Goal: Task Accomplishment & Management: Manage account settings

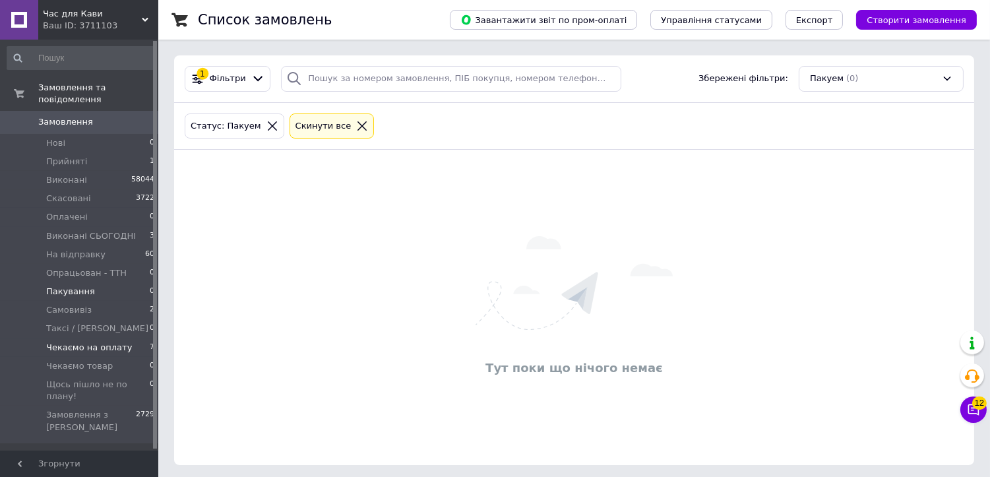
click at [133, 338] on li "Чекаємо на оплату 7" at bounding box center [81, 347] width 162 height 18
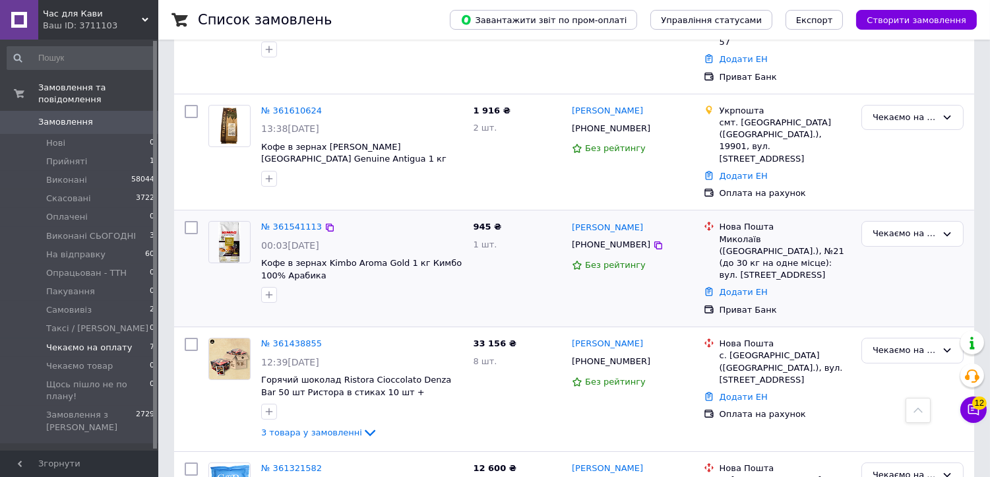
scroll to position [439, 0]
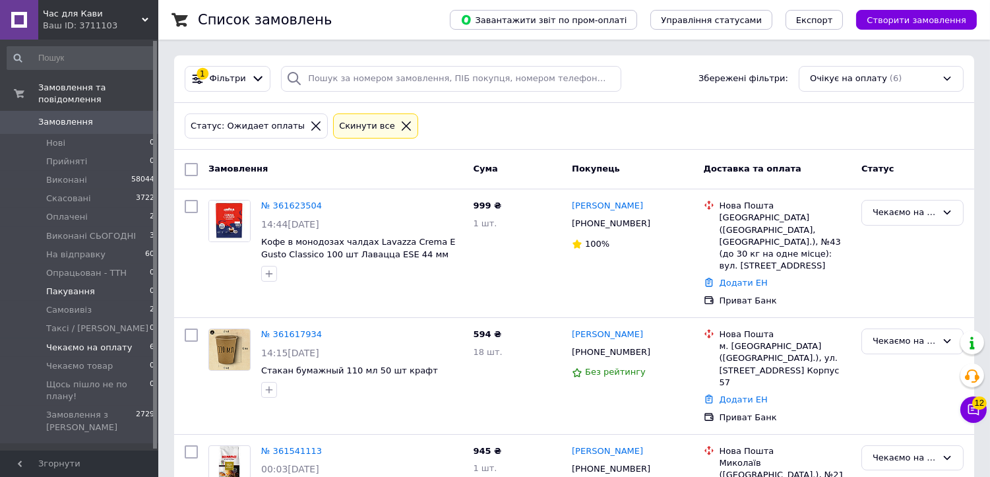
click at [88, 282] on li "Пакування 0" at bounding box center [81, 291] width 162 height 18
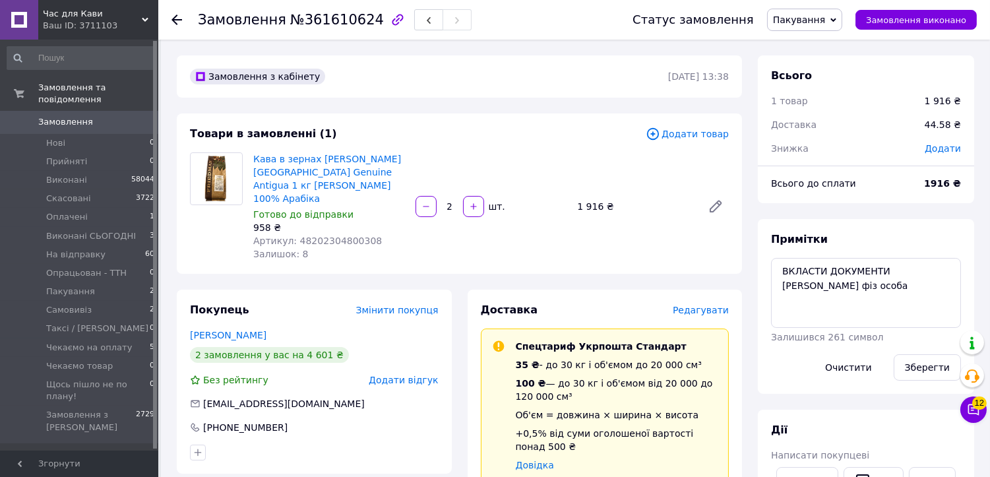
click at [334, 24] on span "№361610624" at bounding box center [337, 20] width 94 height 16
copy span "361610624"
click at [419, 122] on div "Товари в замовленні (1) Додати товар Кава в зернах Friedman Guatemala Genuine A…" at bounding box center [459, 193] width 565 height 160
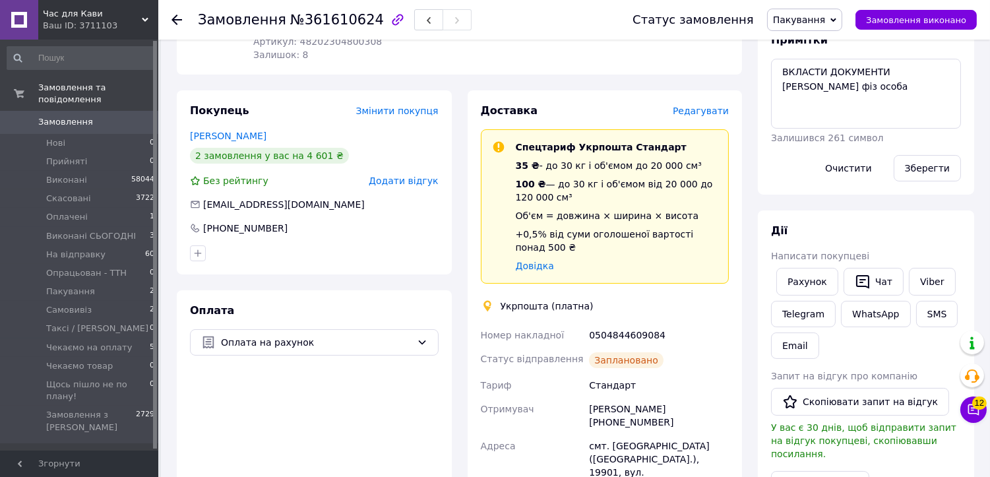
scroll to position [293, 0]
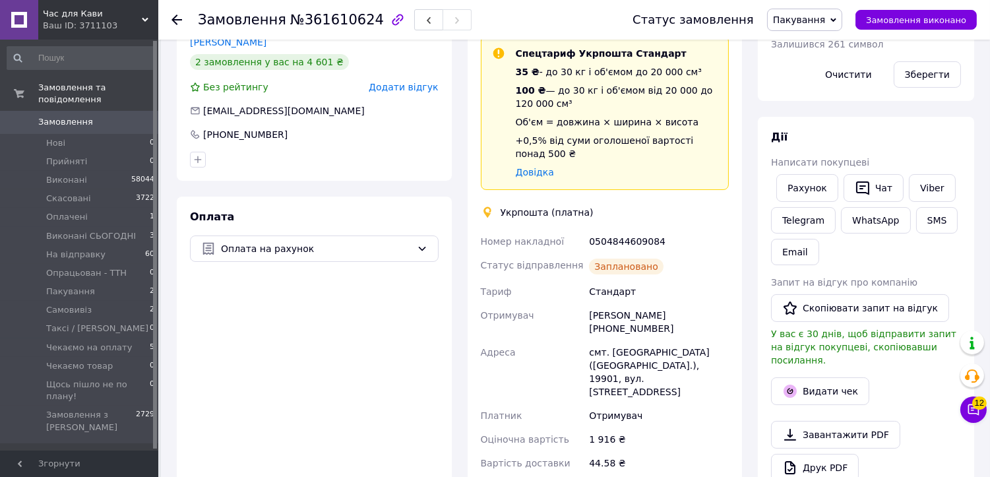
click at [822, 17] on span "Пакування" at bounding box center [799, 20] width 52 height 11
click at [819, 149] on li "На відправку" at bounding box center [831, 145] width 127 height 20
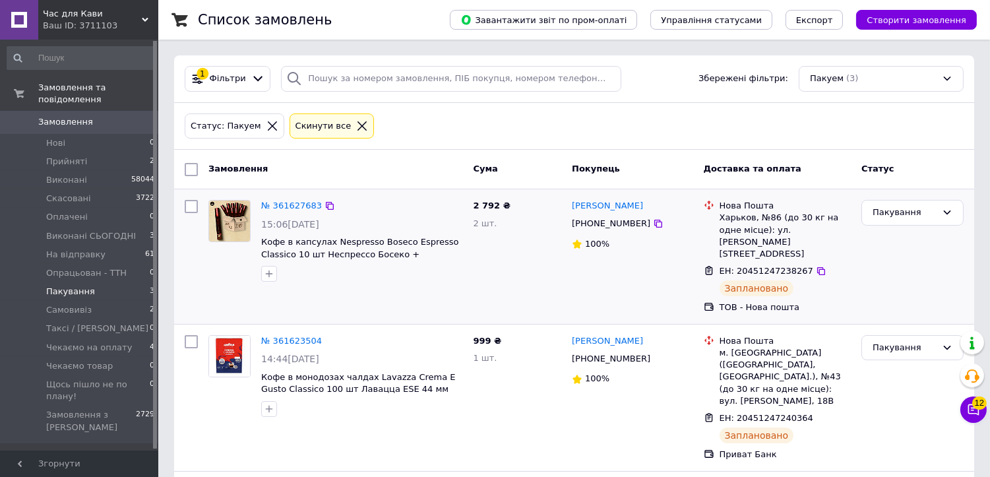
click at [396, 301] on div "№ 361627683 15:06[DATE] Кофе в капсулах Nespresso Boseco Espresso Classico 10 ш…" at bounding box center [335, 257] width 264 height 124
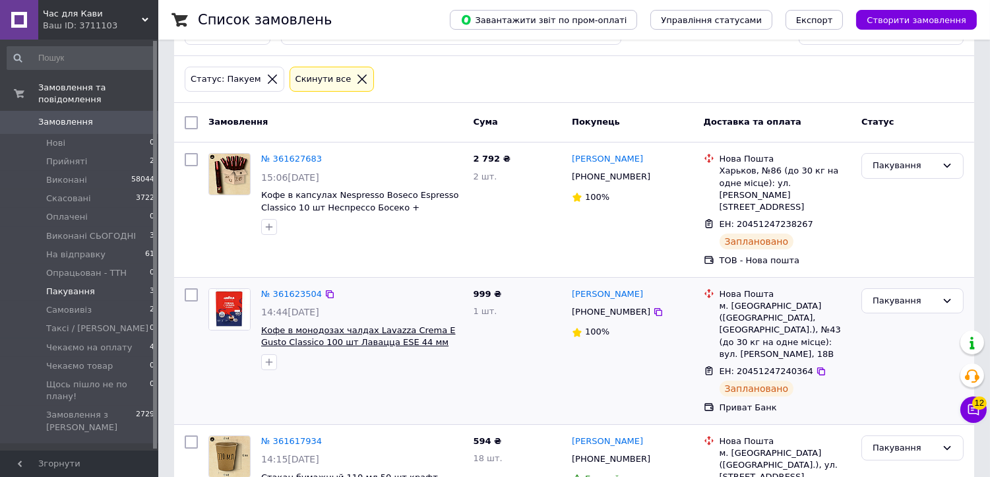
scroll to position [96, 0]
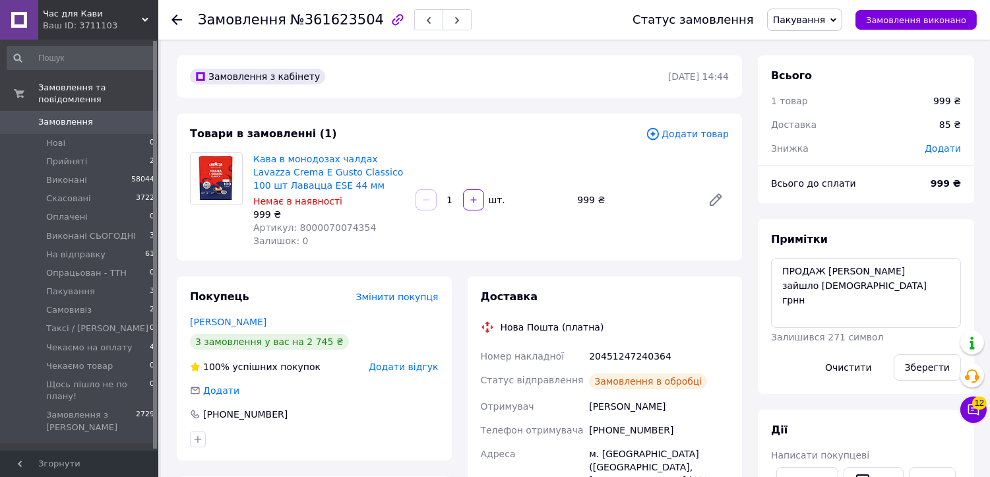
scroll to position [18, 0]
click at [326, 20] on span "№361623504" at bounding box center [337, 20] width 94 height 16
copy span "361623504"
click at [491, 123] on div "Товари в замовленні (1) Додати товар Кава в монодозах чалдах Lavazza Crema E Gu…" at bounding box center [459, 186] width 565 height 147
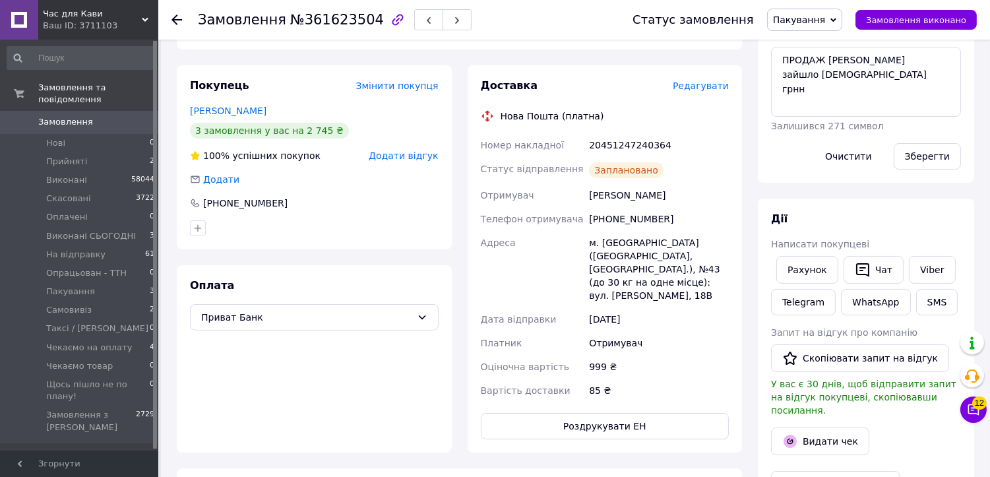
scroll to position [220, 0]
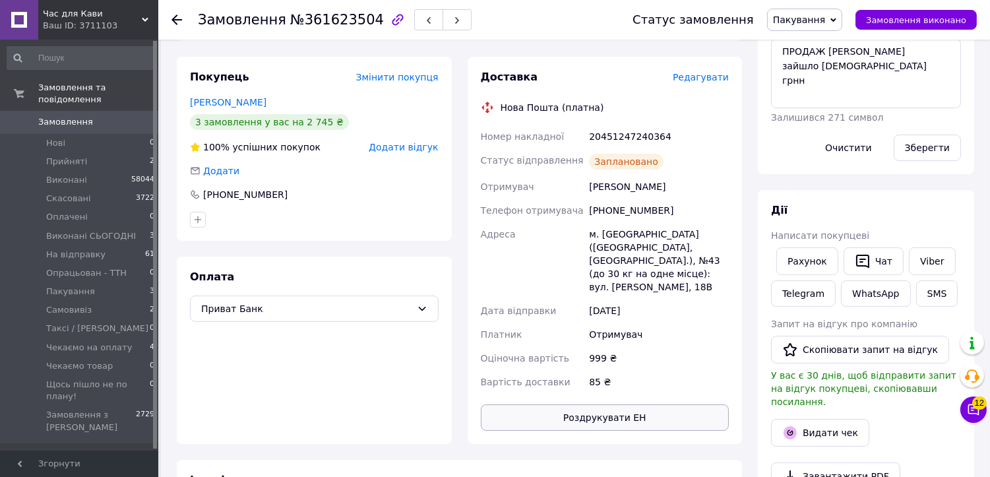
click at [645, 406] on button "Роздрукувати ЕН" at bounding box center [605, 417] width 249 height 26
click at [796, 17] on span "Пакування" at bounding box center [799, 20] width 52 height 11
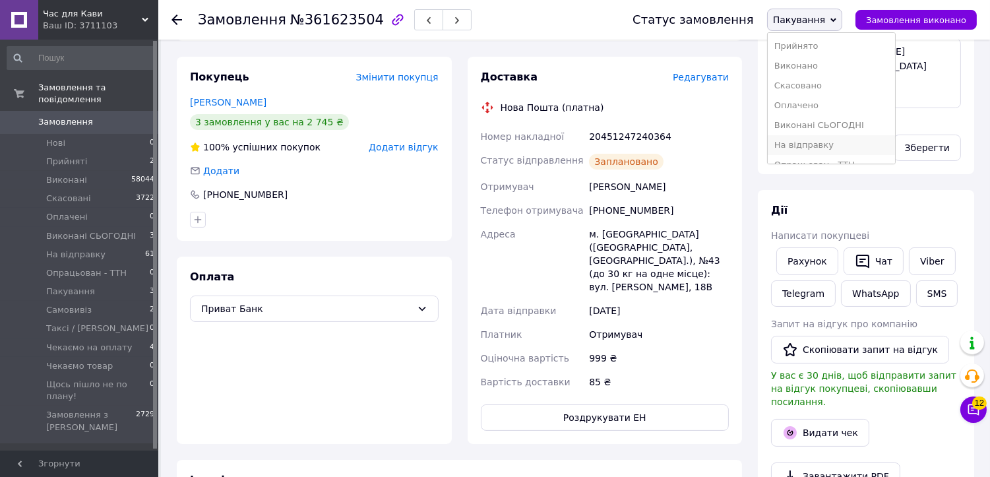
click at [807, 140] on li "На відправку" at bounding box center [831, 145] width 127 height 20
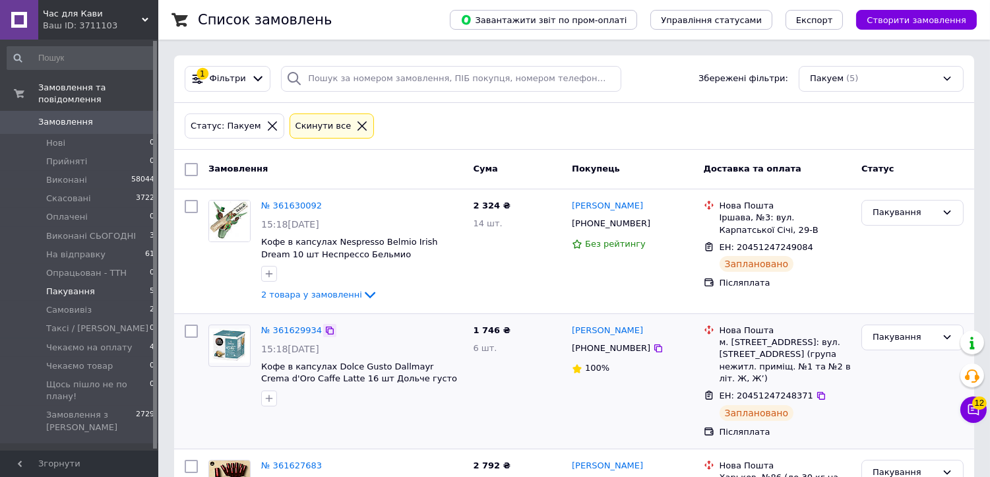
click at [325, 330] on icon at bounding box center [329, 330] width 11 height 11
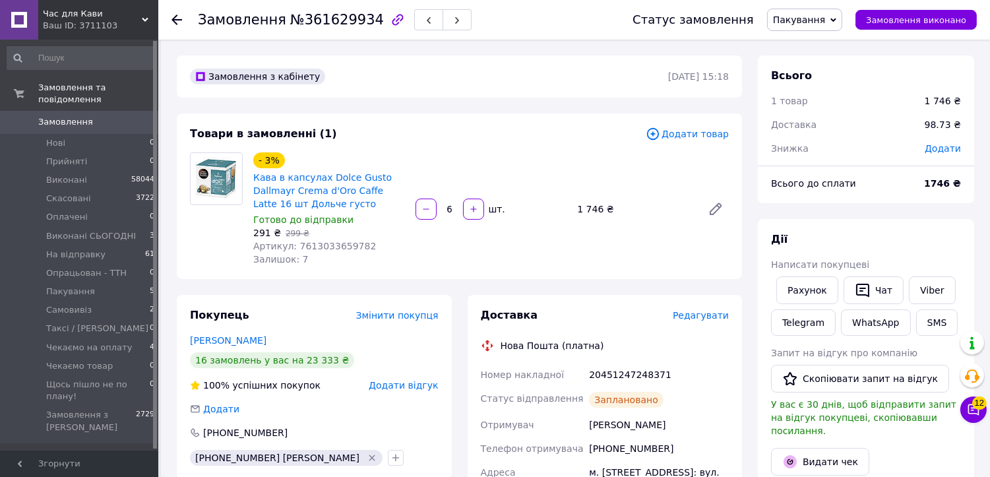
click at [371, 115] on div "Товари в замовленні (1) Додати товар - 3% Кава в капсулах Dolce Gusto Dallmayr …" at bounding box center [459, 196] width 565 height 166
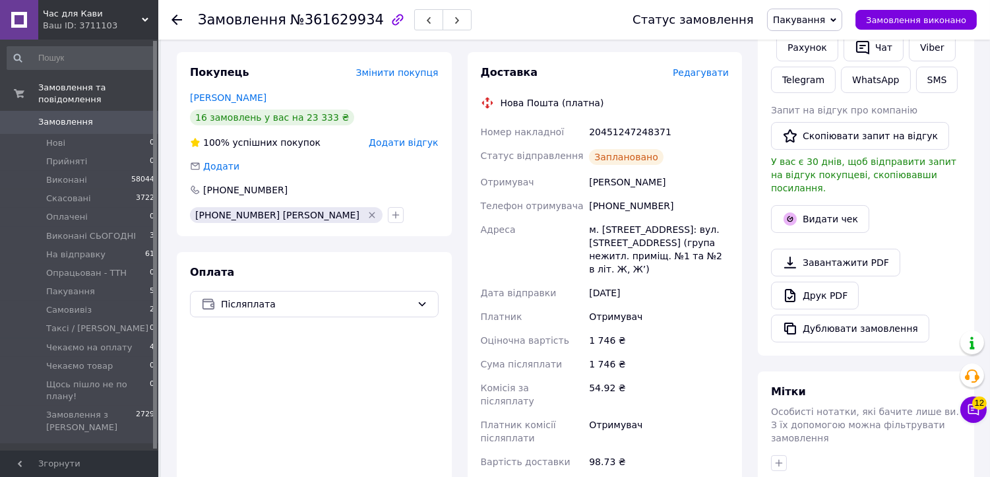
scroll to position [293, 0]
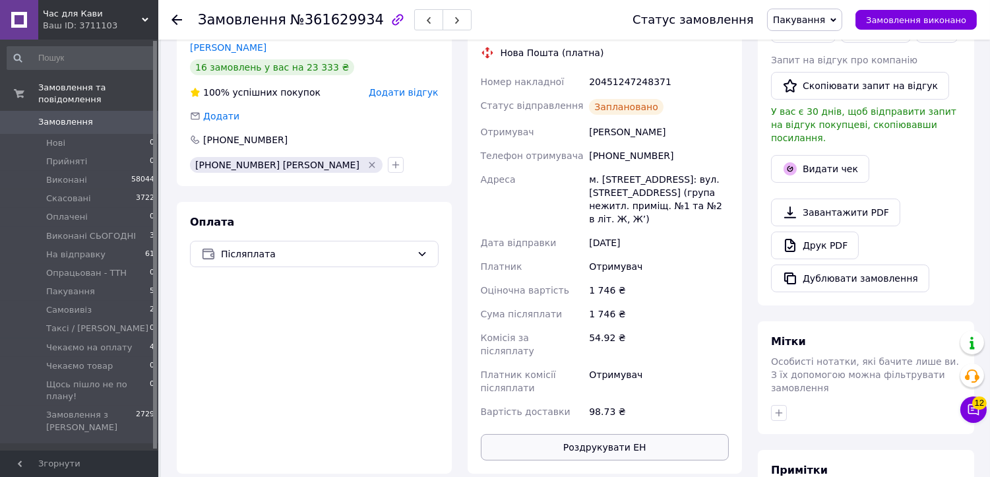
click at [619, 434] on button "Роздрукувати ЕН" at bounding box center [605, 447] width 249 height 26
click at [816, 18] on span "Пакування" at bounding box center [799, 20] width 52 height 11
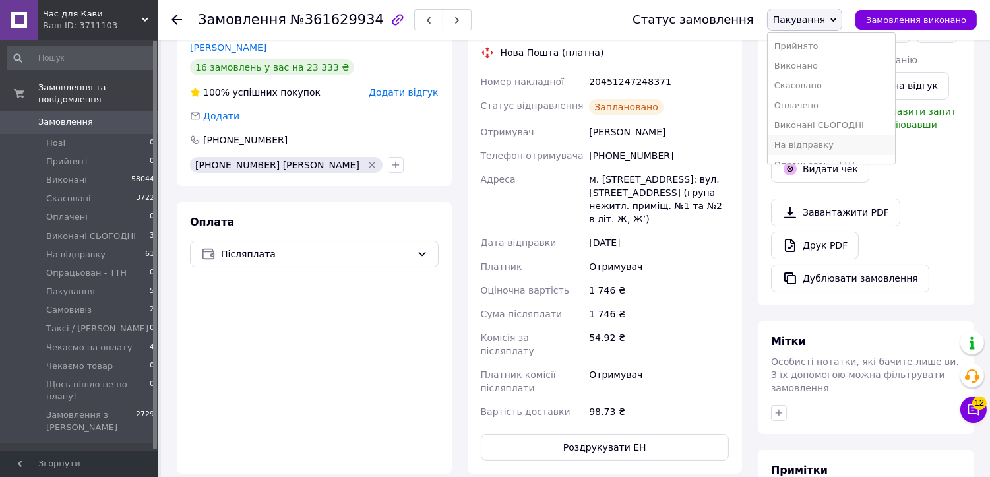
click at [819, 146] on li "На відправку" at bounding box center [831, 145] width 127 height 20
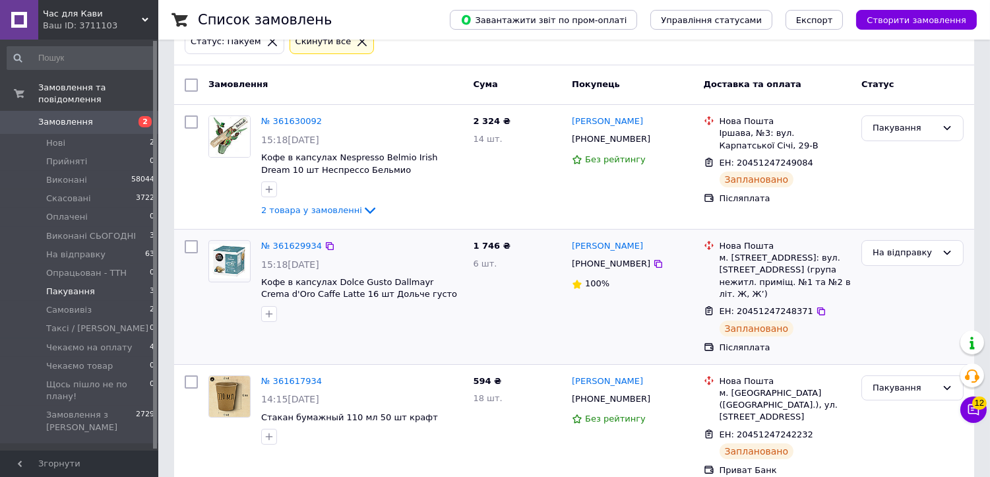
scroll to position [86, 0]
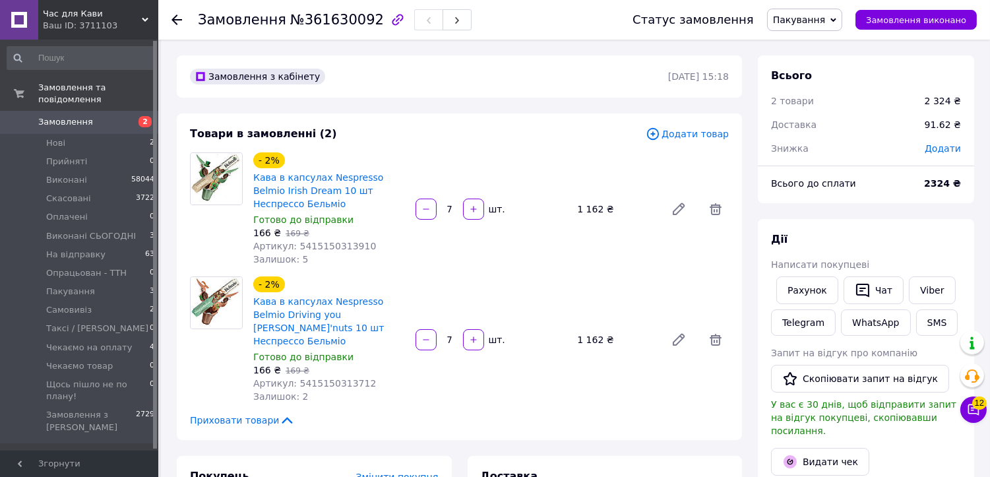
scroll to position [10, 0]
click at [336, 20] on span "№361630092" at bounding box center [337, 20] width 94 height 16
copy span "361630092"
click at [431, 152] on div "- 2% Кава в капсулах Nespresso Belmio Irish Dream 10 шт Неспрессо Бельміо Готов…" at bounding box center [491, 209] width 486 height 119
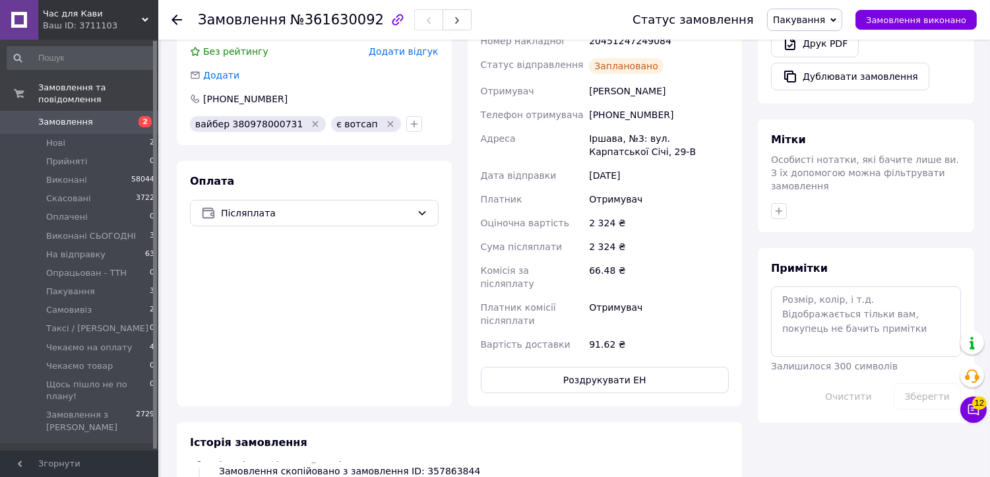
scroll to position [512, 0]
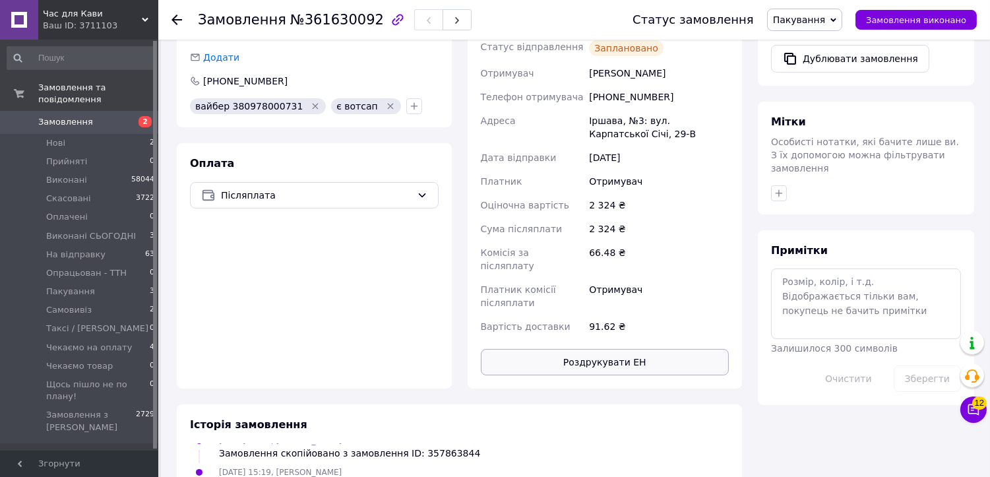
click at [630, 349] on button "Роздрукувати ЕН" at bounding box center [605, 362] width 249 height 26
click at [821, 18] on span "Пакування" at bounding box center [799, 20] width 52 height 11
click at [821, 146] on li "На відправку" at bounding box center [831, 145] width 127 height 20
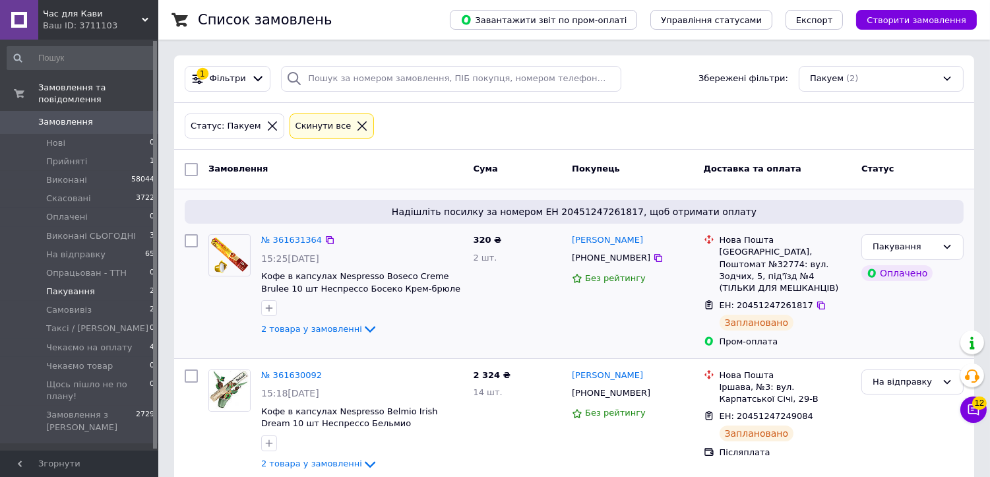
scroll to position [11, 0]
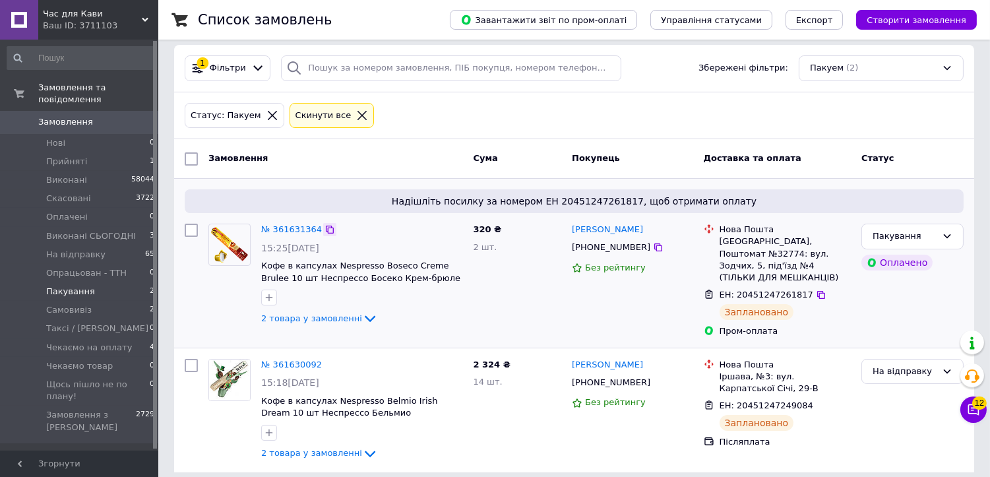
click at [326, 228] on icon at bounding box center [330, 230] width 8 height 8
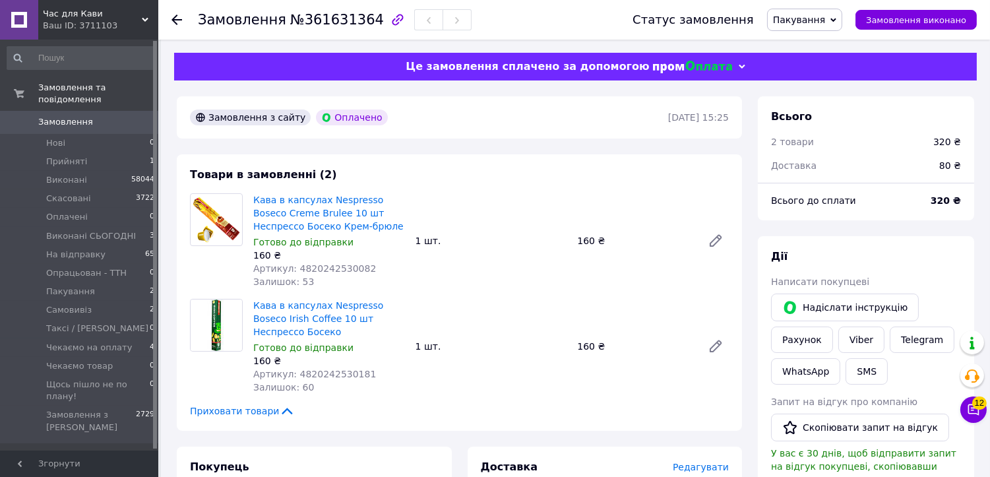
click at [341, 22] on span "№361631364" at bounding box center [337, 20] width 94 height 16
copy span "361631364"
click at [457, 163] on div "Товари в замовленні (2) Кава в капсулах Nespresso Boseco Creme Brulee 10 шт Нес…" at bounding box center [459, 292] width 565 height 276
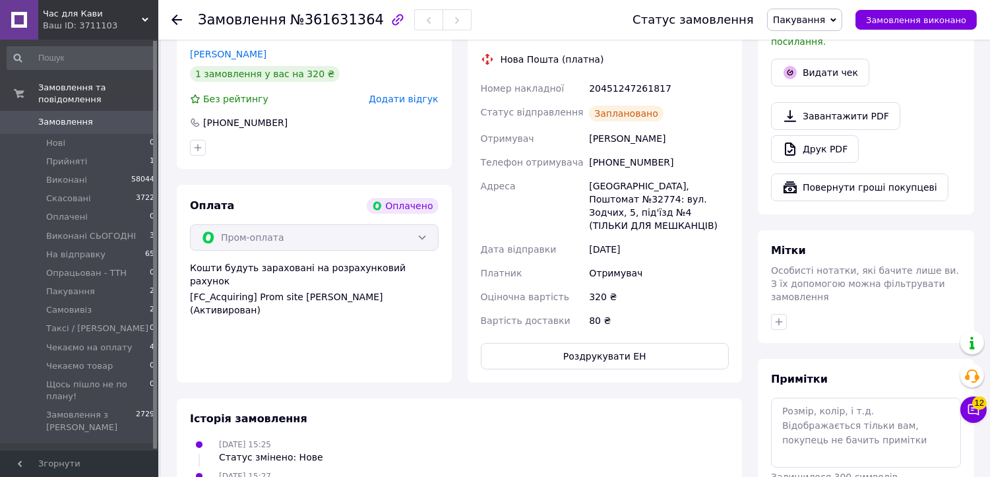
scroll to position [439, 0]
click at [603, 346] on button "Роздрукувати ЕН" at bounding box center [605, 355] width 249 height 26
click at [803, 15] on span "Пакування" at bounding box center [799, 20] width 52 height 11
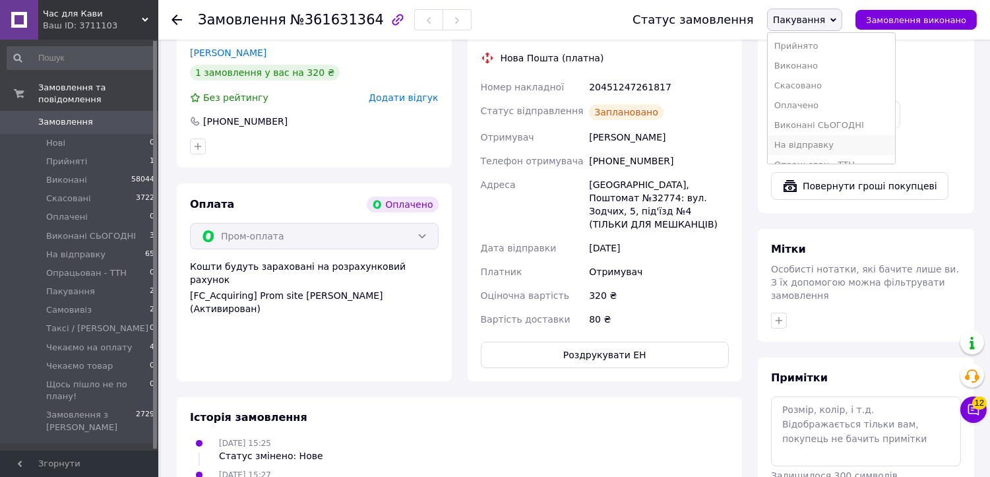
click at [818, 145] on li "На відправку" at bounding box center [831, 145] width 127 height 20
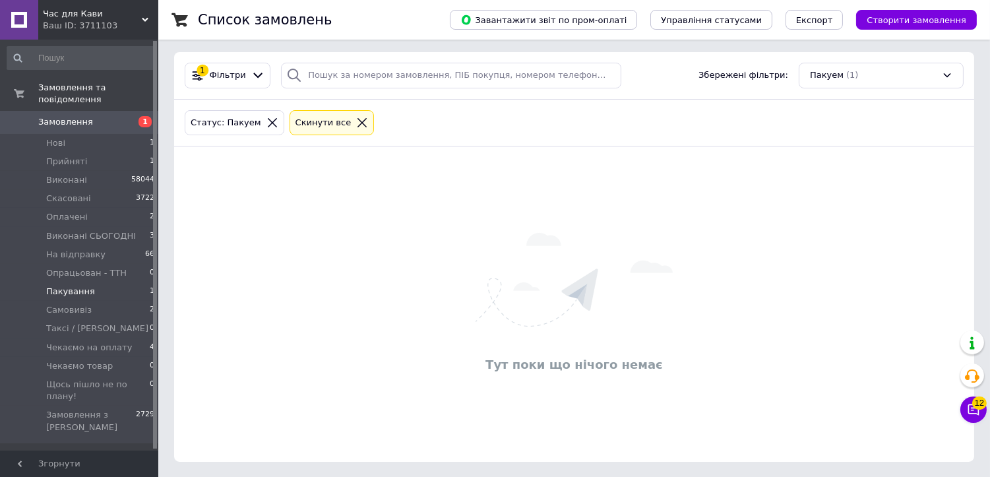
scroll to position [4, 0]
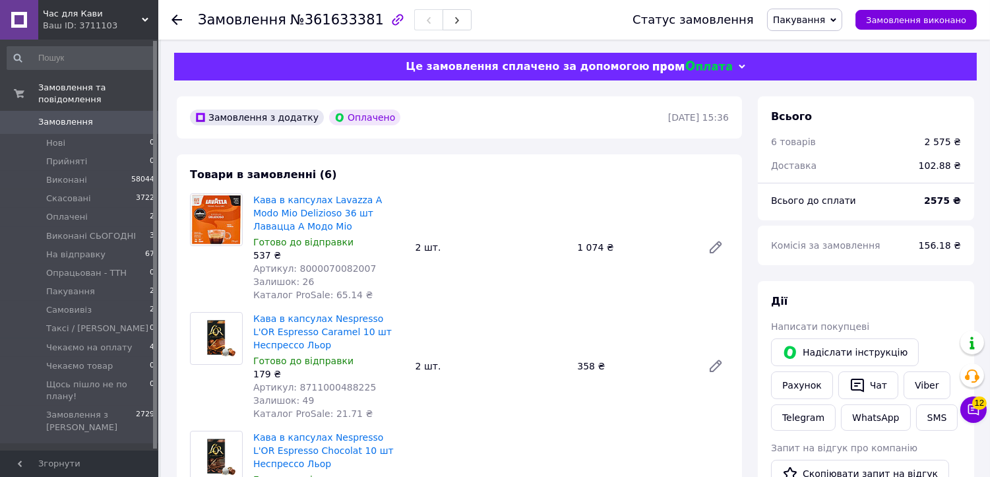
click at [341, 24] on span "№361633381" at bounding box center [337, 20] width 94 height 16
copy span "361633381"
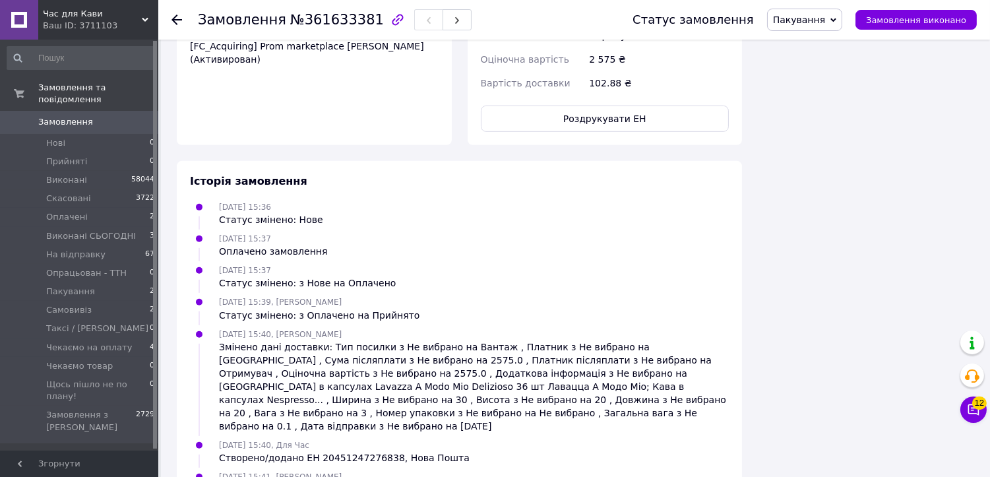
scroll to position [1211, 0]
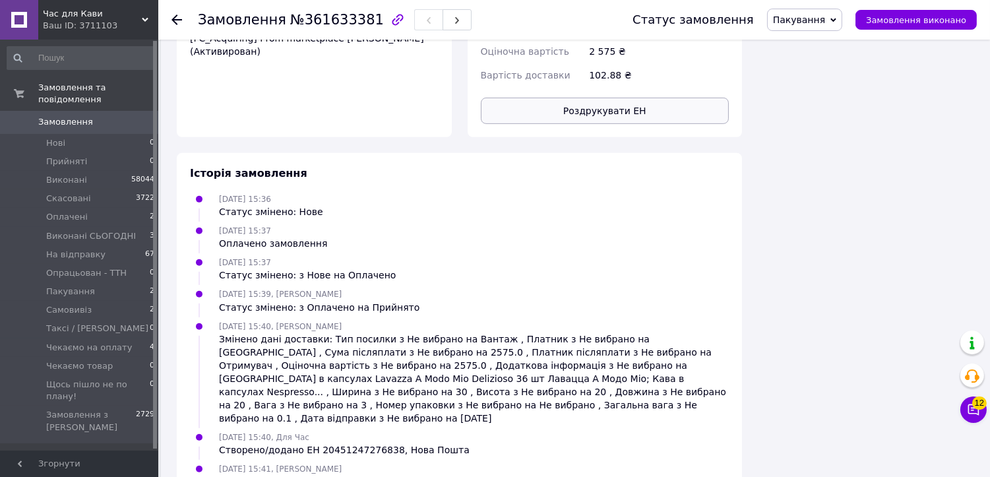
click at [632, 98] on button "Роздрукувати ЕН" at bounding box center [605, 111] width 249 height 26
click at [821, 17] on span "Пакування" at bounding box center [799, 20] width 52 height 11
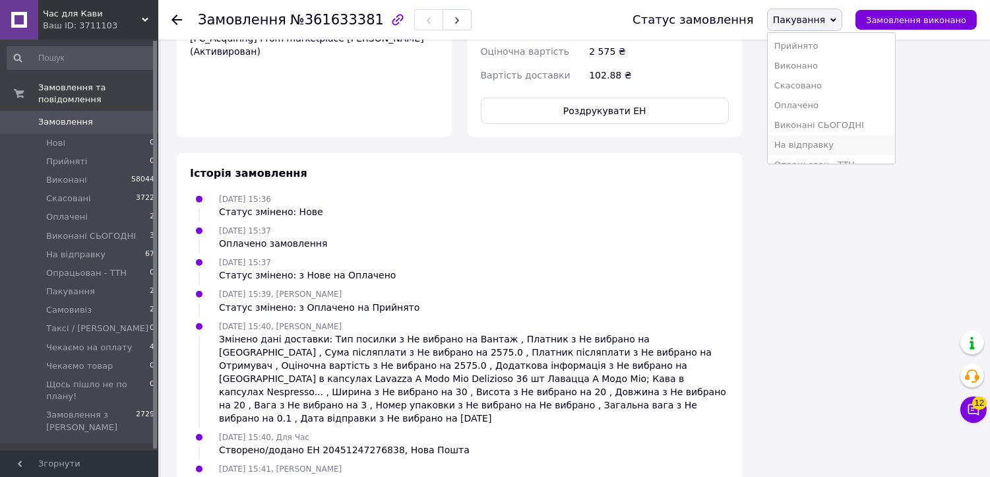
click at [826, 142] on li "На відправку" at bounding box center [831, 145] width 127 height 20
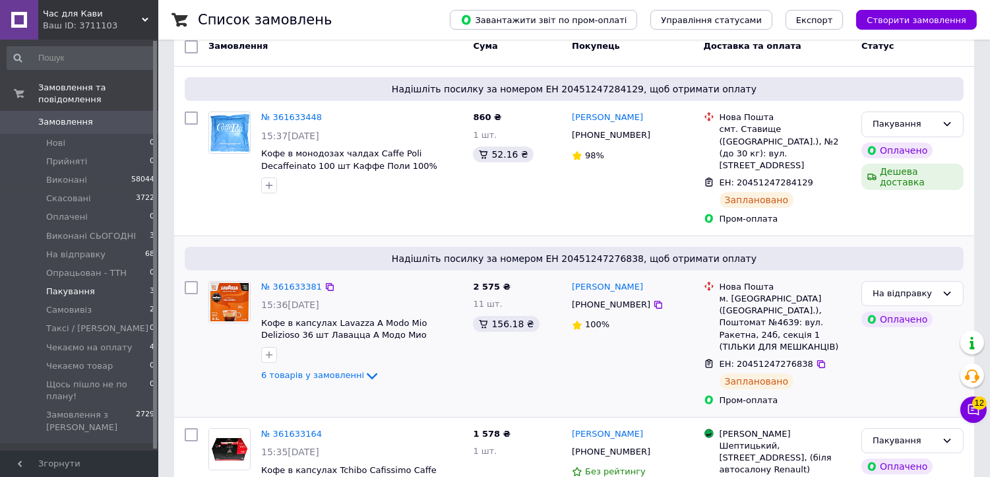
scroll to position [154, 0]
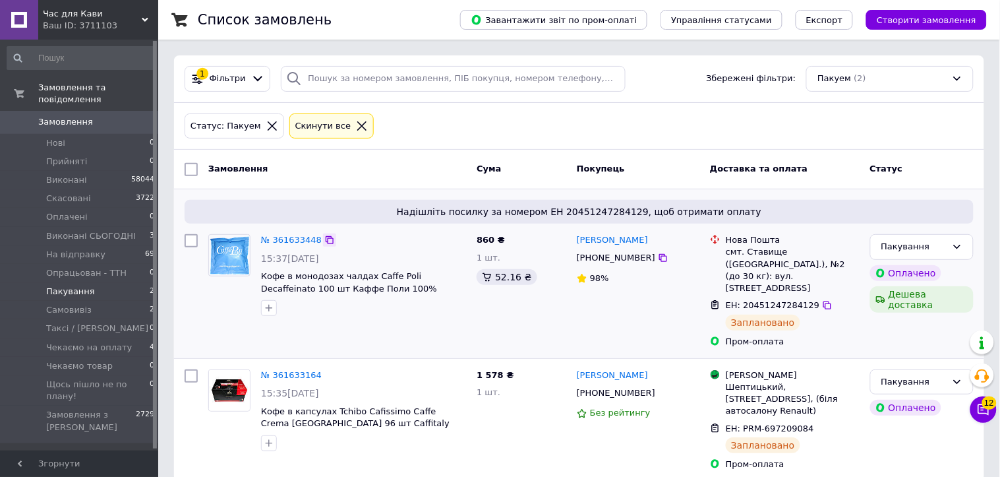
click at [324, 240] on icon at bounding box center [329, 240] width 11 height 11
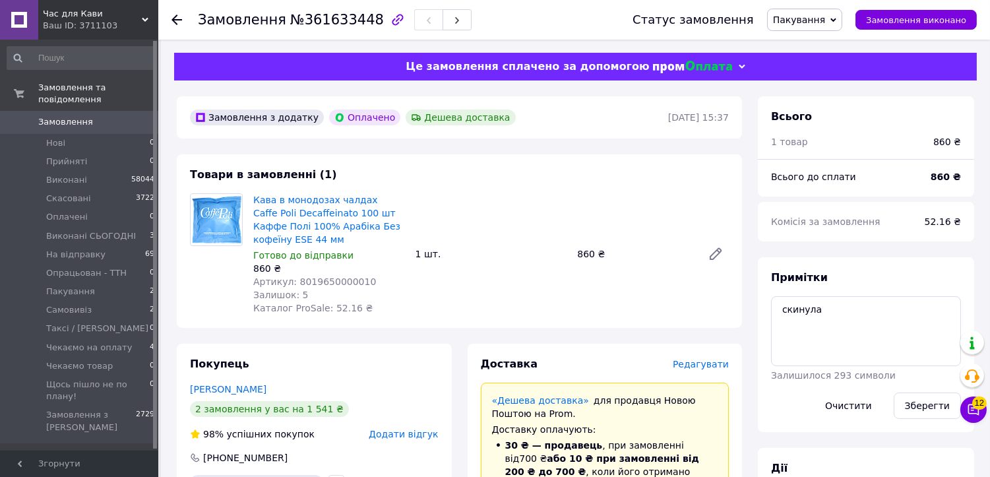
click at [319, 20] on span "№361633448" at bounding box center [337, 20] width 94 height 16
copy span "361633448"
click at [465, 206] on div "Кава в монодозах чалдах Caffe Poli Decaffeinato 100 шт Каффе Полі 100% Арабіка …" at bounding box center [491, 254] width 486 height 127
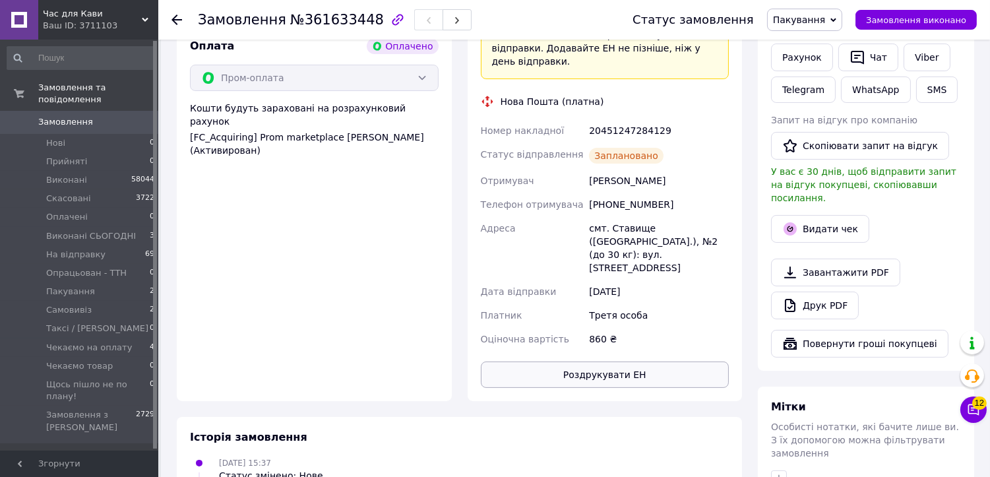
scroll to position [512, 0]
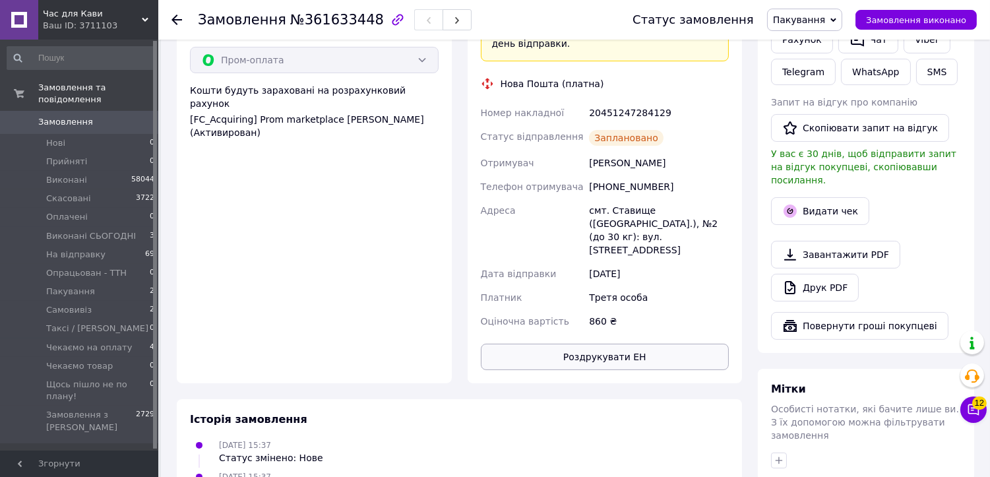
click at [615, 344] on button "Роздрукувати ЕН" at bounding box center [605, 357] width 249 height 26
click at [819, 20] on span "Пакування" at bounding box center [799, 20] width 52 height 11
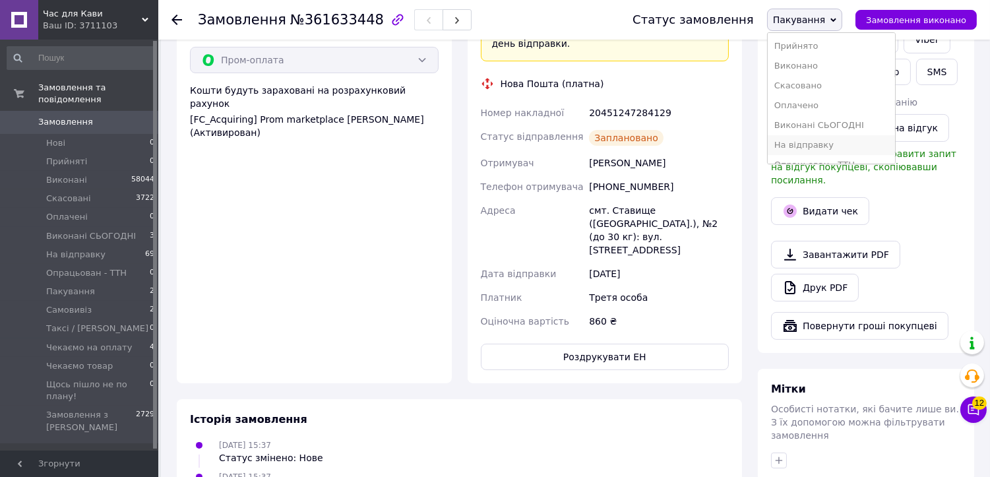
click at [810, 147] on li "На відправку" at bounding box center [831, 145] width 127 height 20
